Goal: Information Seeking & Learning: Learn about a topic

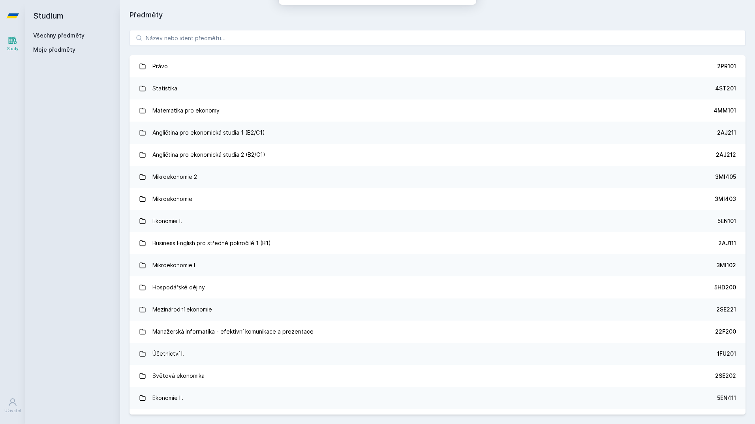
click at [222, 36] on div "[PERSON_NAME] dostávat tipy ohledně studia, nových testů, hodnocení učitelů a p…" at bounding box center [377, 35] width 755 height 70
click at [203, 36] on div "[PERSON_NAME] dostávat tipy ohledně studia, nových testů, hodnocení učitelů a p…" at bounding box center [377, 35] width 755 height 70
click at [383, 52] on button "Ne" at bounding box center [379, 51] width 28 height 20
click at [256, 36] on input "search" at bounding box center [438, 38] width 616 height 16
paste input "4IT474"
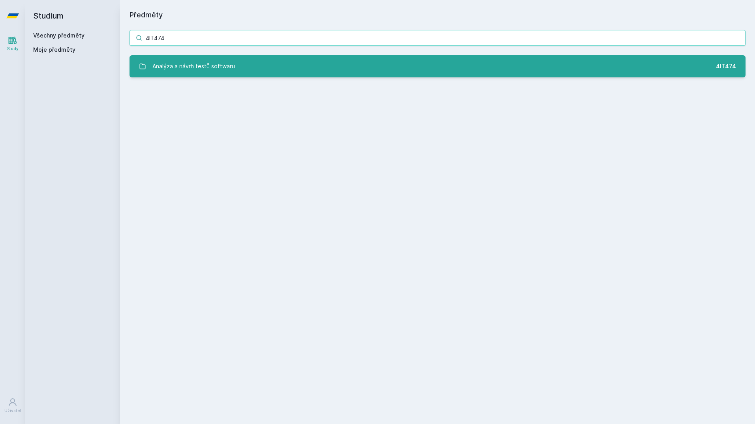
type input "4IT474"
click at [272, 63] on link "Analýza a návrh testů softwaru 4IT474" at bounding box center [438, 66] width 616 height 22
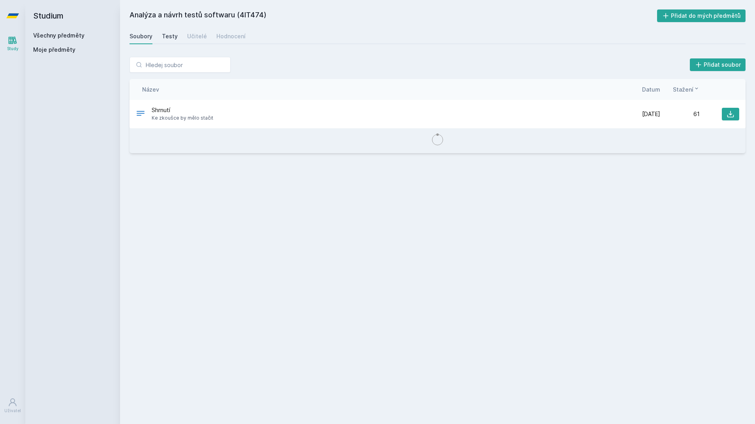
click at [172, 36] on div "Testy" at bounding box center [170, 36] width 16 height 8
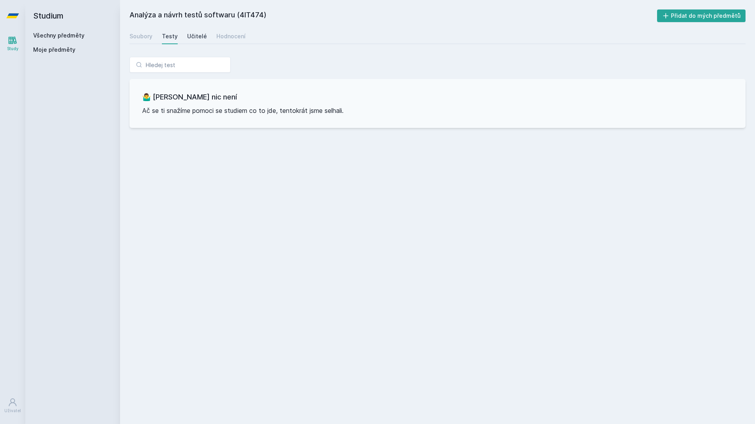
click at [193, 32] on div "Učitelé" at bounding box center [197, 36] width 20 height 8
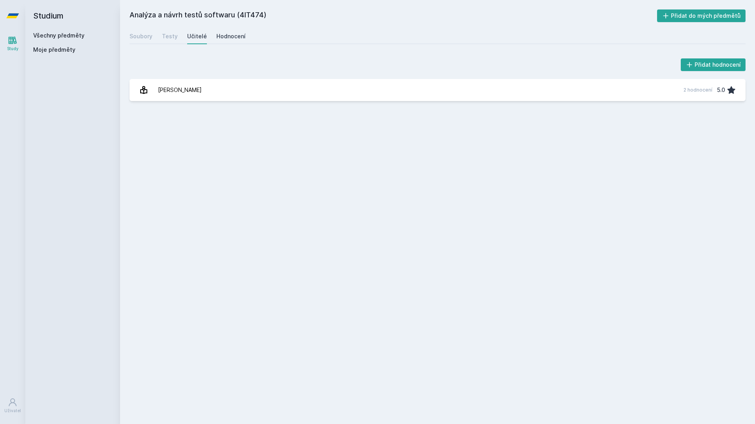
click at [223, 35] on div "Hodnocení" at bounding box center [230, 36] width 29 height 8
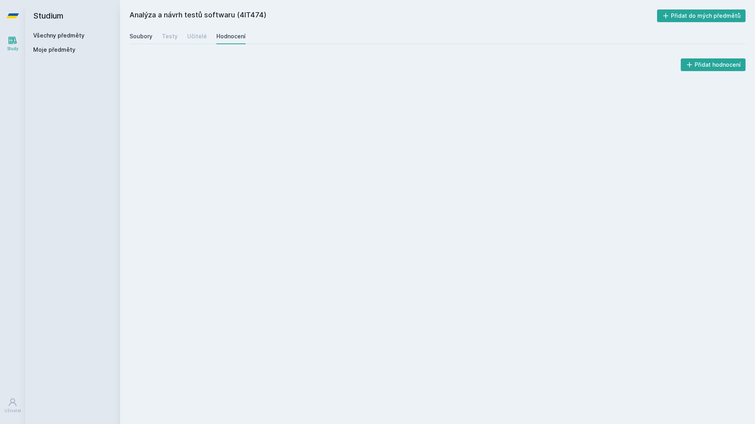
click at [133, 38] on div "Soubory" at bounding box center [141, 36] width 23 height 8
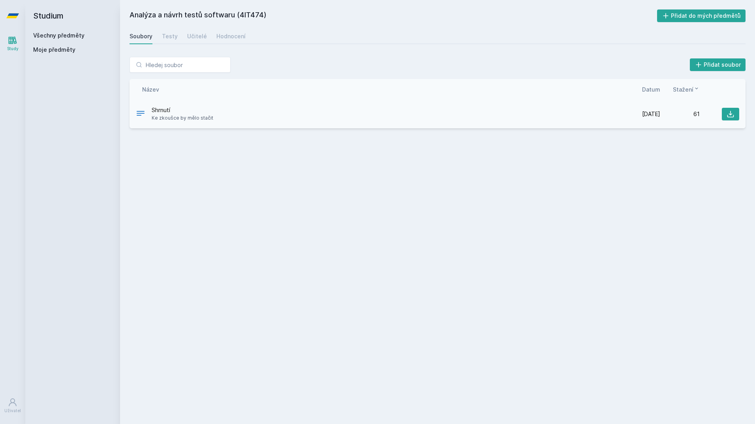
click at [197, 115] on span "Ke zkoušce by mělo stačit" at bounding box center [183, 118] width 62 height 8
click at [161, 110] on span "Shrnutí" at bounding box center [183, 110] width 62 height 8
click at [139, 113] on icon at bounding box center [140, 113] width 9 height 9
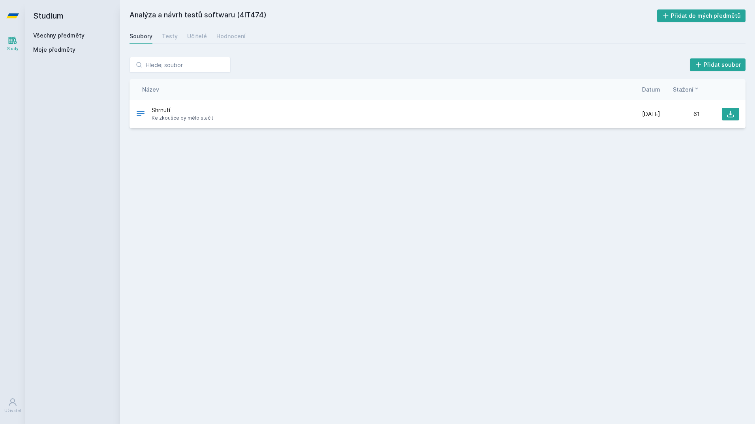
click at [695, 90] on icon at bounding box center [696, 88] width 6 height 6
click at [731, 114] on icon at bounding box center [731, 114] width 8 height 8
